Goal: Task Accomplishment & Management: Manage account settings

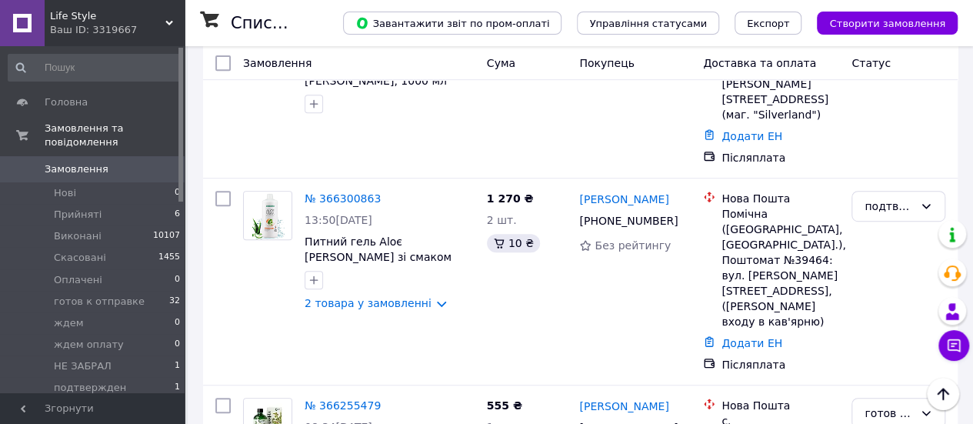
scroll to position [308, 0]
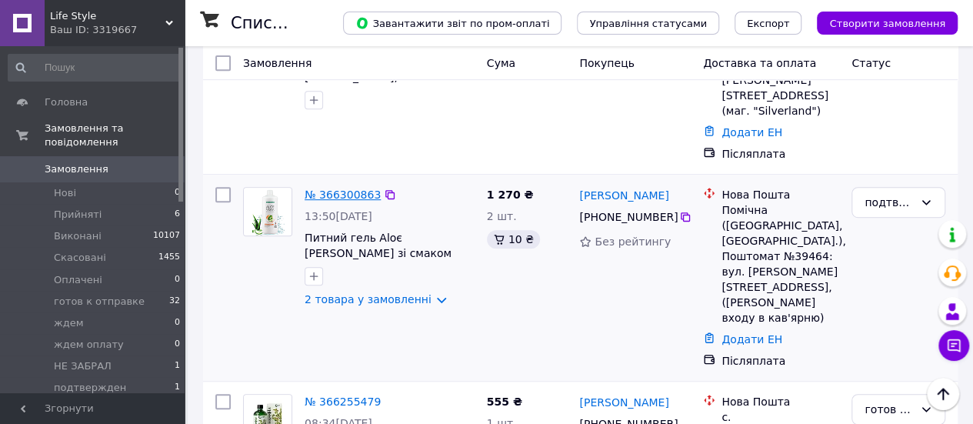
click at [334, 189] on link "№ 366300863" at bounding box center [343, 195] width 76 height 12
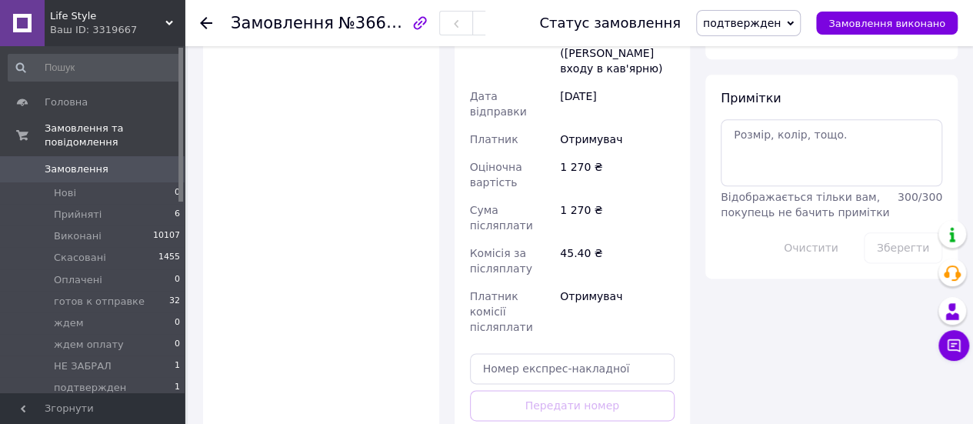
scroll to position [846, 0]
click at [567, 352] on input "text" at bounding box center [572, 367] width 205 height 31
paste input "20451269151346"
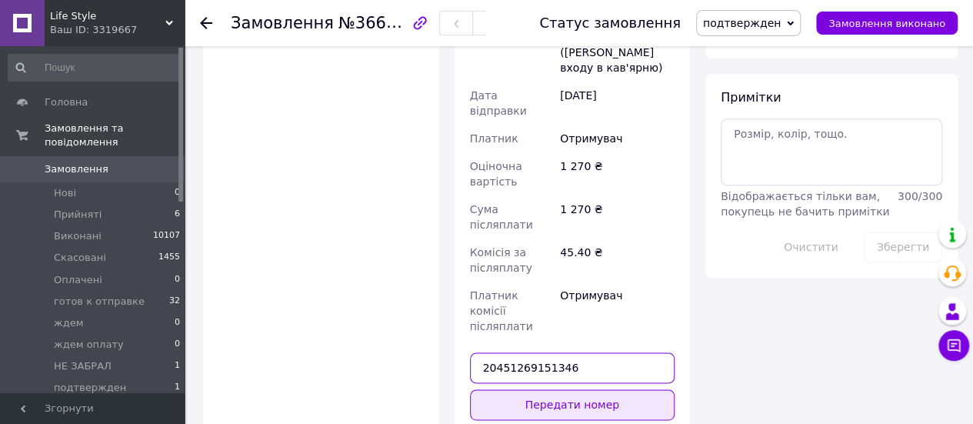
type input "20451269151346"
click at [561, 389] on button "Передати номер" at bounding box center [572, 404] width 205 height 31
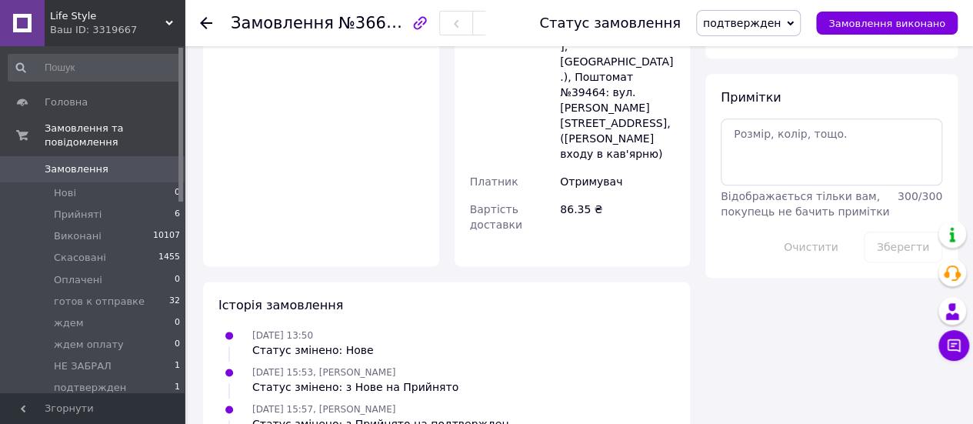
click at [794, 25] on icon at bounding box center [790, 23] width 7 height 5
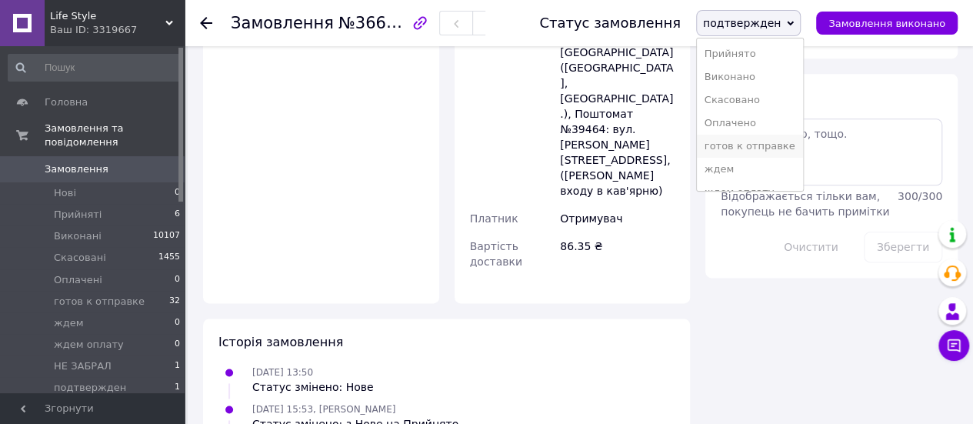
click at [770, 142] on li "готов к отправке" at bounding box center [750, 146] width 106 height 23
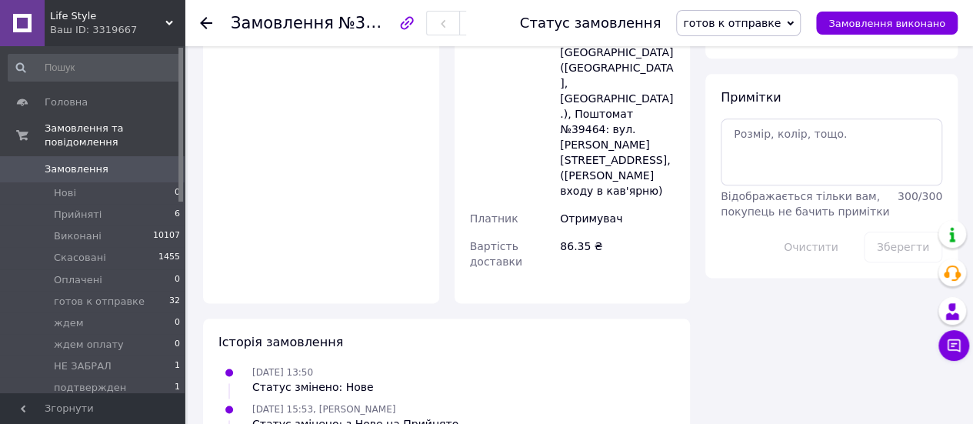
click at [204, 24] on icon at bounding box center [206, 23] width 12 height 12
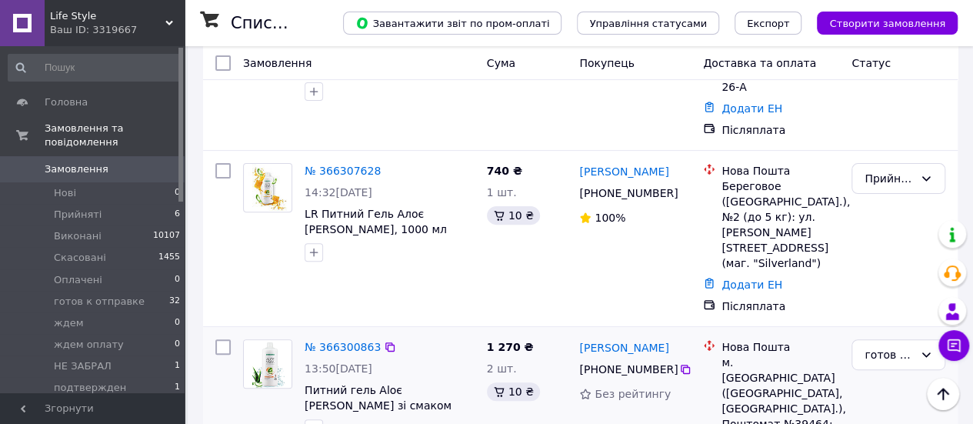
scroll to position [154, 0]
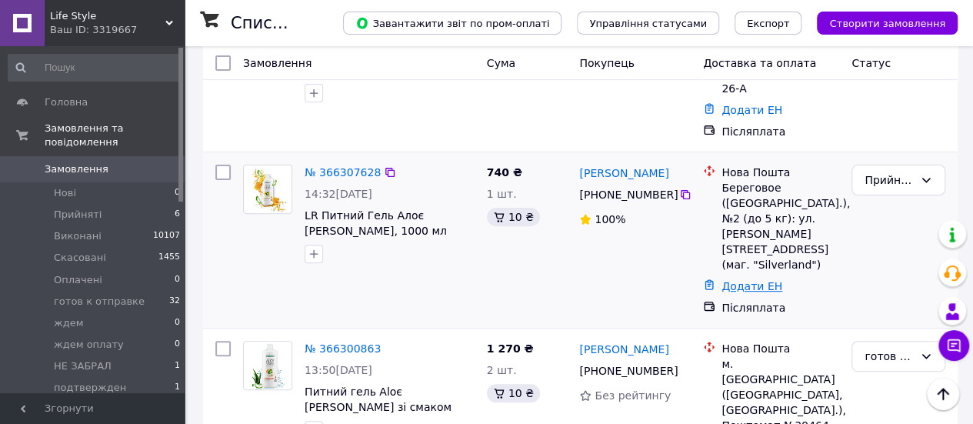
click at [726, 280] on link "Додати ЕН" at bounding box center [752, 286] width 61 height 12
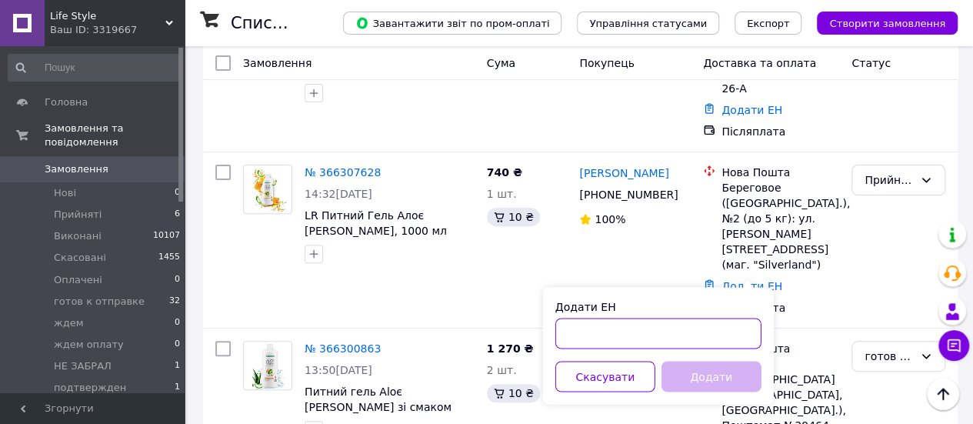
click at [602, 332] on input "Додати ЕН" at bounding box center [659, 333] width 206 height 31
paste input "20451269156077"
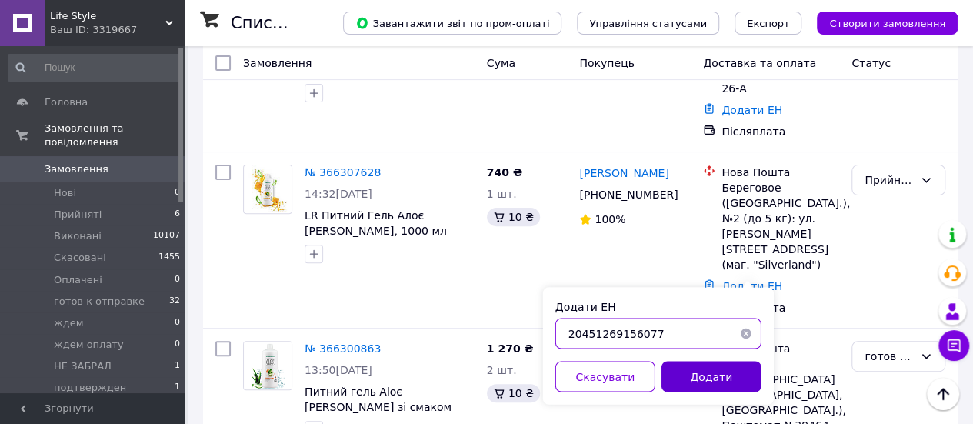
type input "20451269156077"
click at [687, 374] on button "Додати" at bounding box center [712, 376] width 100 height 31
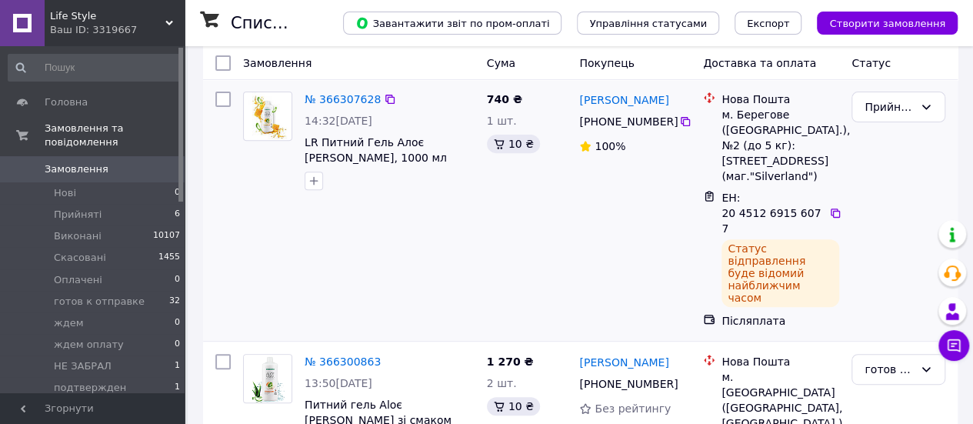
scroll to position [231, 0]
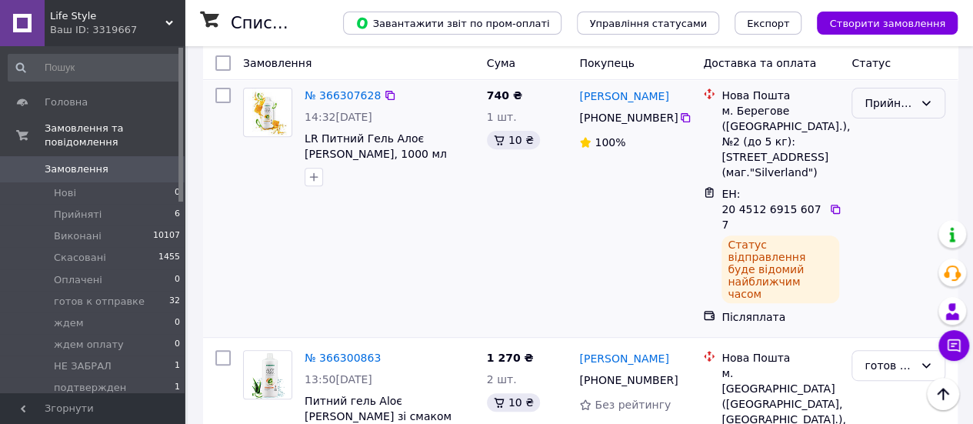
click at [930, 102] on icon at bounding box center [927, 103] width 8 height 5
click at [886, 222] on li "готов к отправке" at bounding box center [899, 226] width 92 height 43
